Goal: Information Seeking & Learning: Learn about a topic

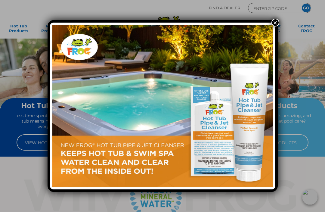
click at [277, 22] on button "×" at bounding box center [275, 23] width 8 height 8
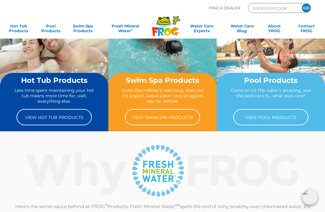
scroll to position [27, 0]
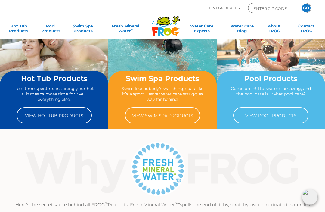
click at [292, 114] on link "View Pool Products" at bounding box center [270, 115] width 75 height 16
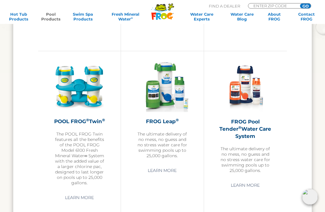
scroll to position [886, 0]
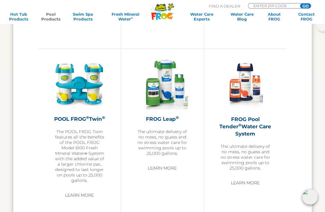
click at [171, 168] on link "Learn More" at bounding box center [162, 168] width 43 height 11
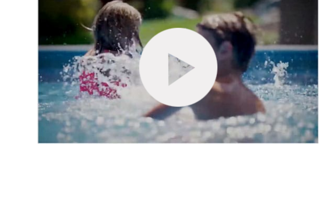
scroll to position [190, 0]
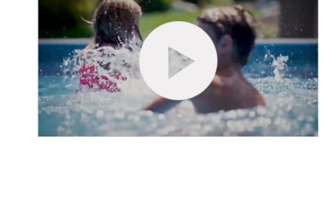
click at [82, 114] on link "hide-me" at bounding box center [91, 132] width 36 height 37
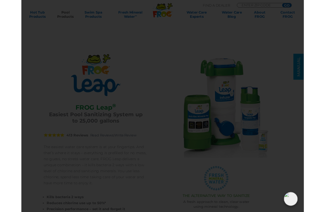
scroll to position [834, 0]
